Goal: Entertainment & Leisure: Consume media (video, audio)

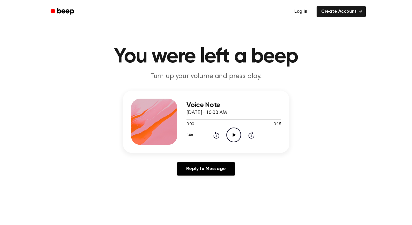
click at [233, 139] on icon "Play Audio" at bounding box center [233, 134] width 15 height 15
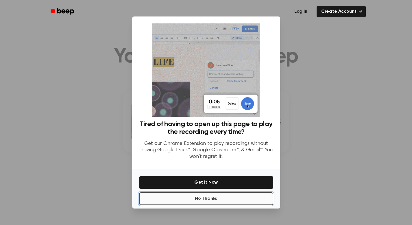
click at [200, 199] on button "No Thanks" at bounding box center [206, 198] width 134 height 13
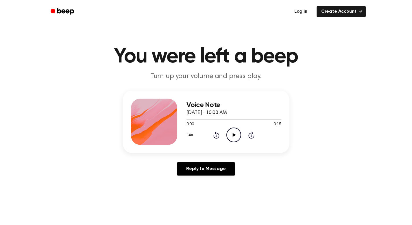
click at [248, 142] on div "1.0x Rewind 5 seconds Play Audio Skip 5 seconds" at bounding box center [233, 134] width 95 height 15
click at [228, 127] on icon "Play Audio" at bounding box center [233, 134] width 15 height 15
click at [186, 134] on div "1.0x" at bounding box center [190, 135] width 9 height 9
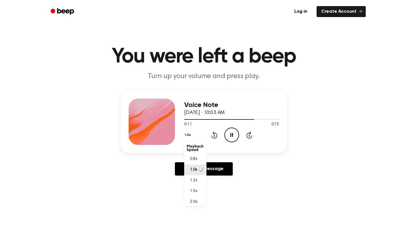
click at [189, 135] on button "1.0x" at bounding box center [188, 135] width 9 height 10
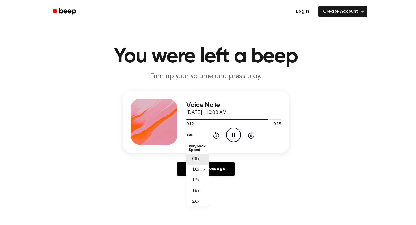
click at [206, 160] on div "0.8x" at bounding box center [197, 159] width 22 height 11
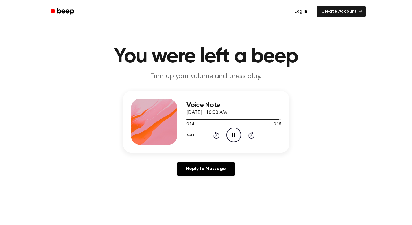
click at [237, 137] on icon "Pause Audio" at bounding box center [233, 134] width 15 height 15
click at [232, 136] on icon "Play Audio" at bounding box center [233, 134] width 15 height 15
click at [234, 138] on icon "Play Audio" at bounding box center [233, 134] width 15 height 15
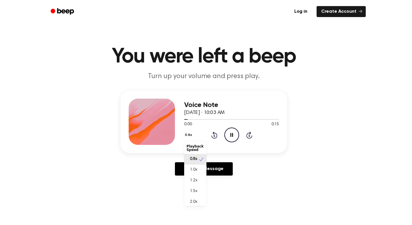
click at [194, 133] on button "0.8x" at bounding box center [189, 135] width 10 height 10
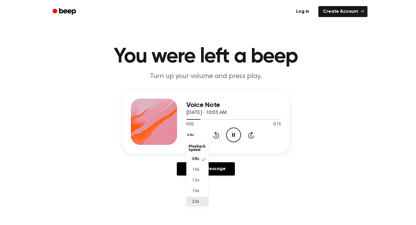
click at [200, 200] on div "2.0x" at bounding box center [197, 201] width 22 height 11
click at [192, 132] on button "2.0x" at bounding box center [191, 135] width 10 height 10
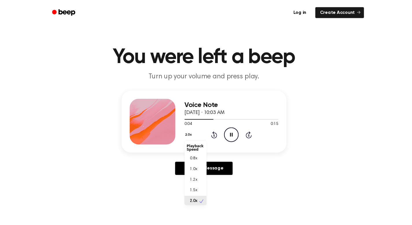
scroll to position [1, 0]
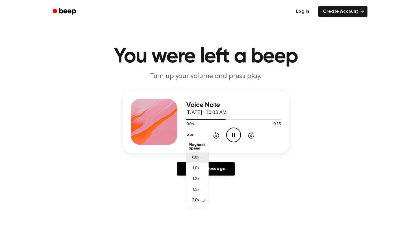
click at [204, 158] on div "0.8x" at bounding box center [197, 157] width 22 height 11
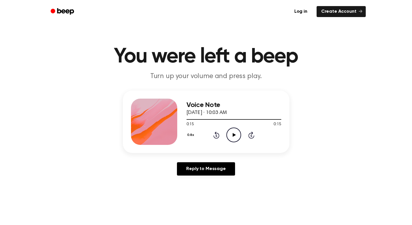
click at [233, 135] on icon "Play Audio" at bounding box center [233, 134] width 15 height 15
click at [237, 137] on icon "Play Audio" at bounding box center [233, 134] width 15 height 15
click at [236, 131] on icon "Play Audio" at bounding box center [233, 134] width 15 height 15
drag, startPoint x: 237, startPoint y: 134, endPoint x: 227, endPoint y: 123, distance: 14.3
click at [237, 134] on icon "Play Audio" at bounding box center [233, 134] width 15 height 15
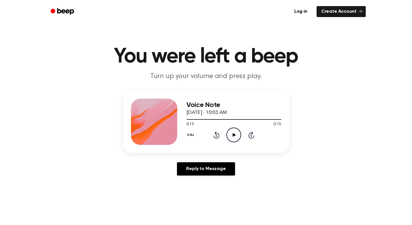
click at [231, 136] on icon "Play Audio" at bounding box center [233, 134] width 15 height 15
click at [241, 130] on div "0.8x Rewind 5 seconds Play Audio Skip 5 seconds" at bounding box center [233, 134] width 95 height 15
click at [240, 131] on circle at bounding box center [233, 135] width 14 height 14
click at [233, 138] on icon "Play Audio" at bounding box center [233, 134] width 15 height 15
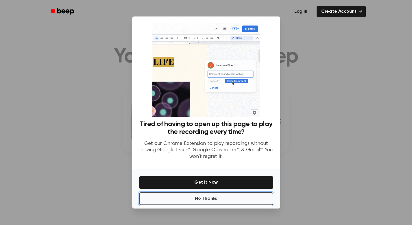
click at [220, 200] on button "No Thanks" at bounding box center [206, 198] width 134 height 13
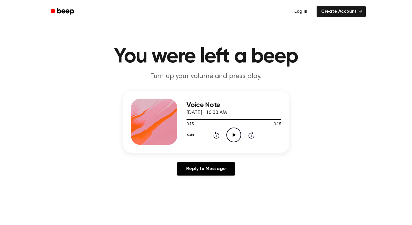
click at [230, 136] on icon "Play Audio" at bounding box center [233, 134] width 15 height 15
click at [232, 137] on icon "Play Audio" at bounding box center [233, 134] width 15 height 15
click at [235, 138] on icon "Play Audio" at bounding box center [233, 134] width 15 height 15
